Goal: Task Accomplishment & Management: Manage account settings

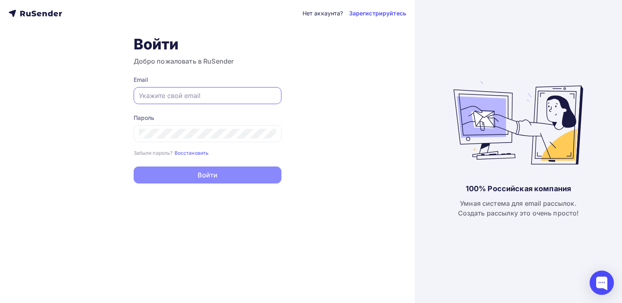
click at [185, 96] on input "text" at bounding box center [207, 96] width 137 height 10
paste input "[EMAIL_ADDRESS][DOMAIN_NAME]"
type input "[EMAIL_ADDRESS][DOMAIN_NAME]"
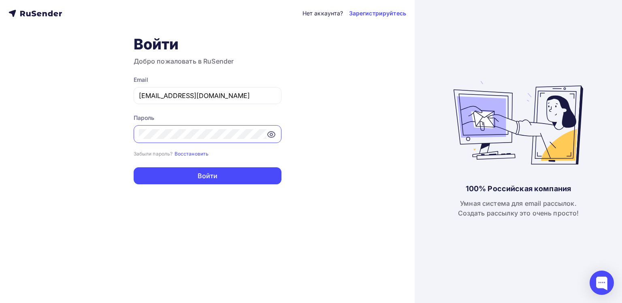
click at [103, 141] on div "Нет аккаунта? Зарегистрируйтесь Войти Добро пожаловать в RuSender Email joshgri…" at bounding box center [207, 151] width 415 height 303
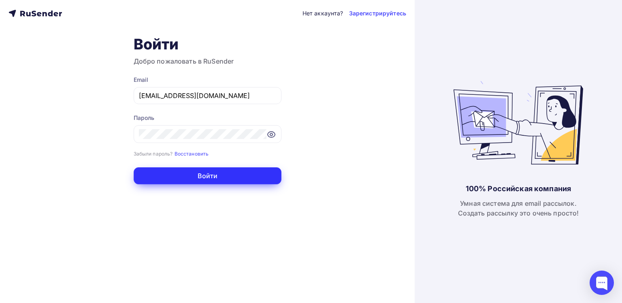
click at [187, 178] on button "Войти" at bounding box center [208, 175] width 148 height 17
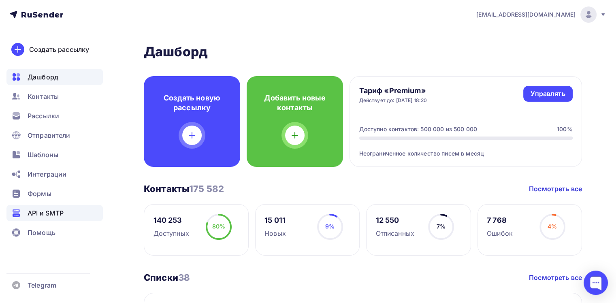
click at [60, 220] on div "API и SMTP" at bounding box center [54, 213] width 96 height 16
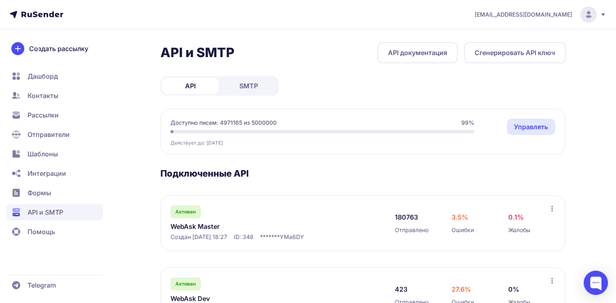
click at [39, 175] on span "Интеграции" at bounding box center [47, 173] width 38 height 10
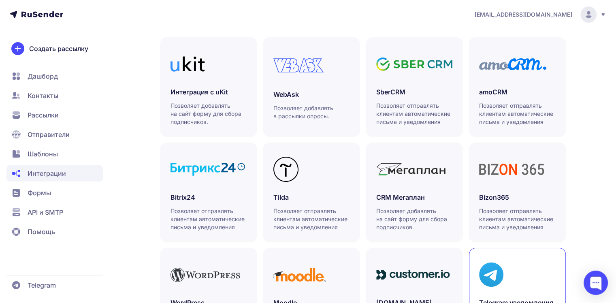
scroll to position [254, 0]
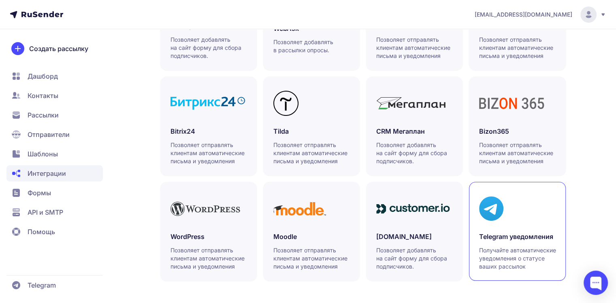
click at [535, 249] on p "Получайте автоматические уведомления о статусе ваших рассылок" at bounding box center [517, 258] width 77 height 24
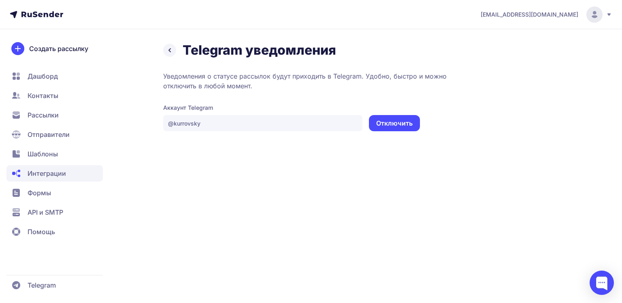
click at [402, 129] on button "Отключить" at bounding box center [394, 123] width 51 height 16
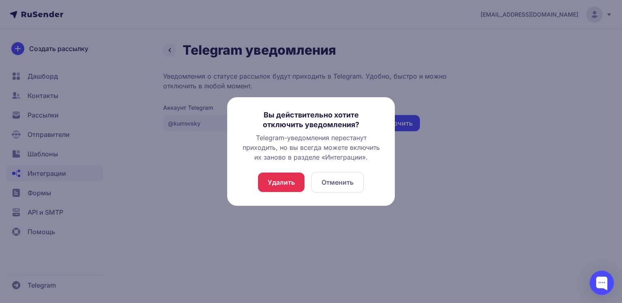
click at [272, 181] on button "Удалить" at bounding box center [281, 182] width 47 height 19
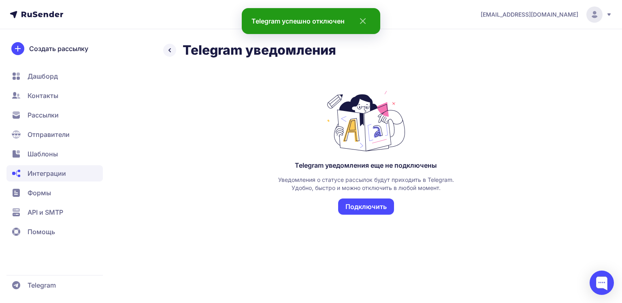
click at [345, 202] on button "Подключить" at bounding box center [366, 206] width 56 height 16
